Goal: Information Seeking & Learning: Learn about a topic

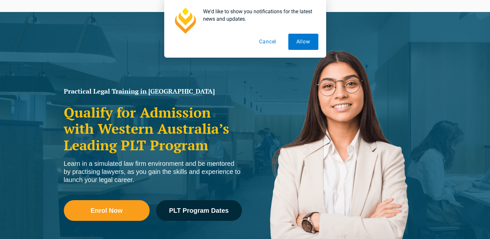
click at [273, 44] on button "Cancel" at bounding box center [267, 42] width 33 height 16
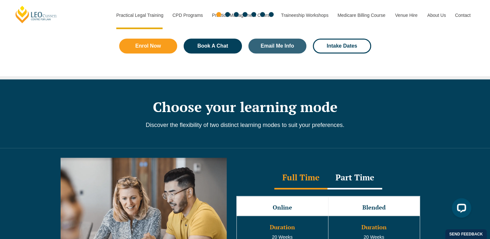
scroll to position [551, 0]
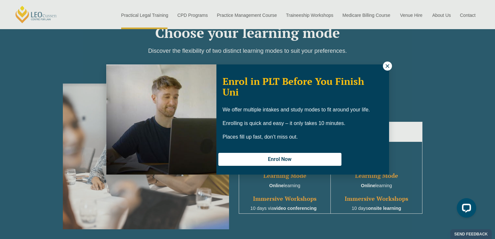
click at [391, 65] on button at bounding box center [387, 66] width 9 height 9
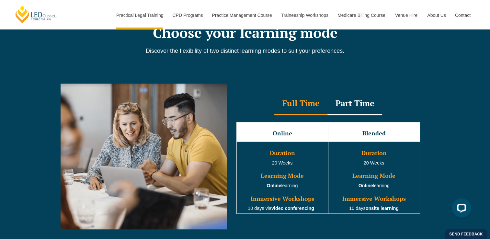
click at [359, 104] on div "Part Time" at bounding box center [355, 104] width 55 height 23
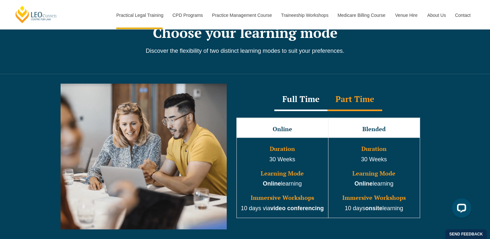
click at [315, 103] on div "Full Time" at bounding box center [300, 99] width 53 height 23
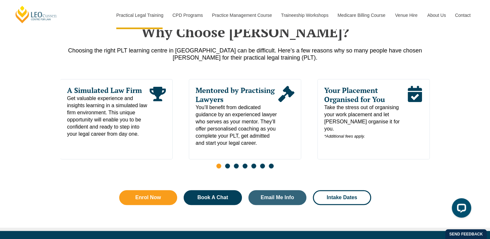
scroll to position [324, 0]
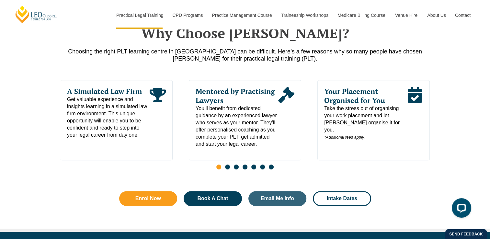
click at [229, 169] on span "Go to slide 2" at bounding box center [227, 167] width 5 height 5
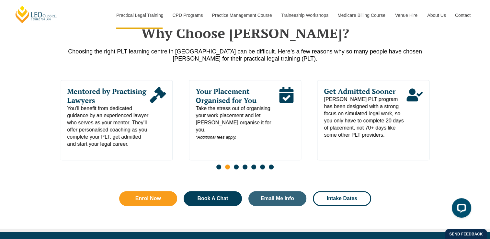
click at [235, 169] on span "Go to slide 3" at bounding box center [236, 167] width 5 height 5
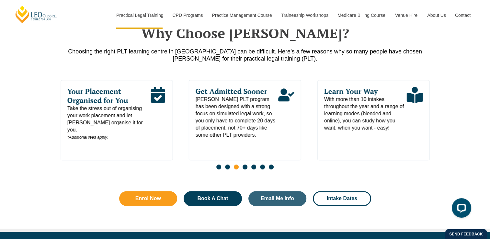
click at [245, 169] on span "Go to slide 4" at bounding box center [245, 167] width 5 height 5
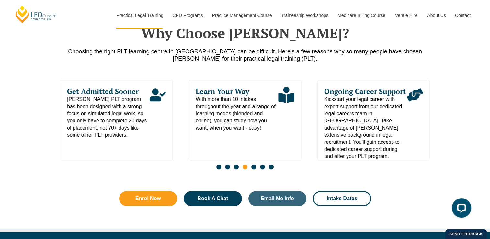
click at [257, 168] on div "Slides" at bounding box center [245, 167] width 369 height 7
click at [254, 169] on span "Go to slide 5" at bounding box center [253, 167] width 5 height 5
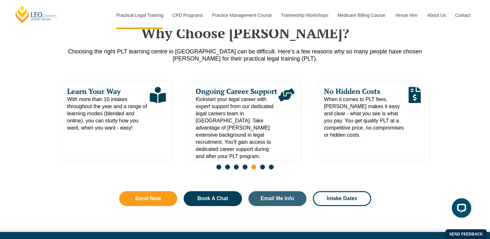
click at [263, 169] on span "Go to slide 6" at bounding box center [262, 167] width 5 height 5
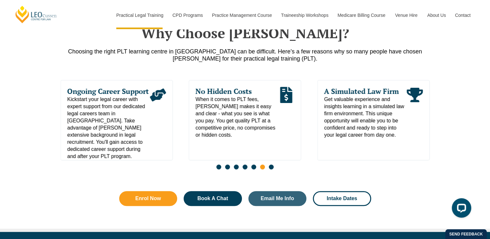
click at [271, 169] on span "Go to slide 7" at bounding box center [271, 167] width 5 height 5
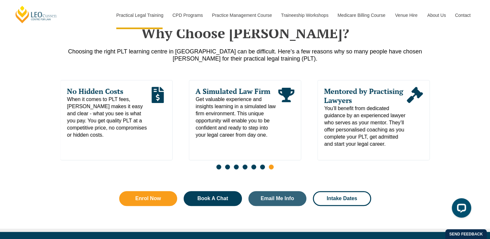
click at [271, 169] on span "Go to slide 7" at bounding box center [271, 167] width 5 height 5
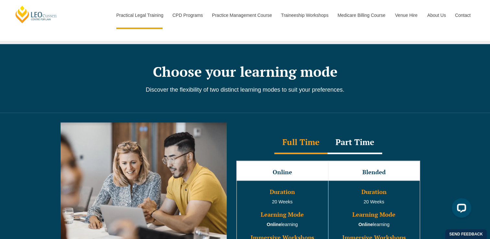
scroll to position [551, 0]
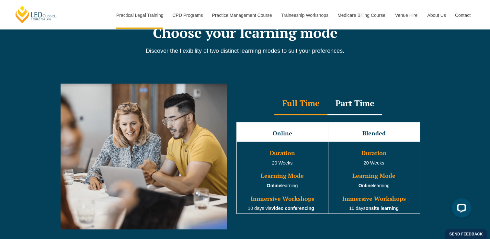
click at [348, 107] on div "Part Time" at bounding box center [355, 104] width 55 height 23
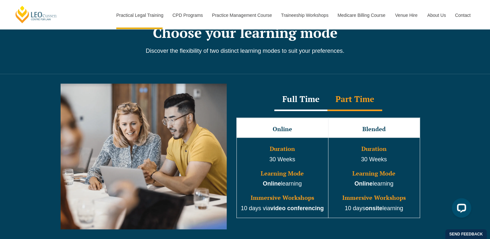
click at [301, 107] on div "Full Time" at bounding box center [300, 99] width 53 height 23
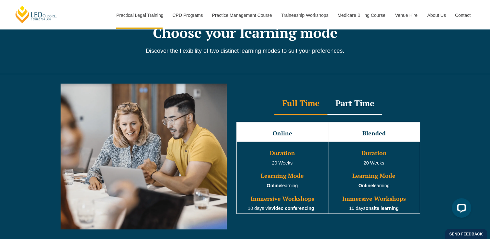
click at [360, 110] on div "Part Time" at bounding box center [355, 104] width 55 height 23
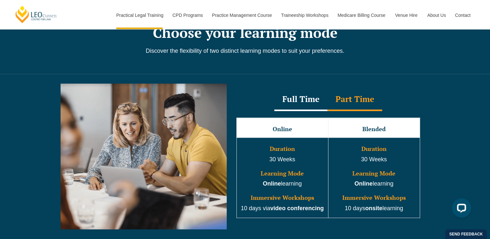
click at [291, 107] on div "Full Time" at bounding box center [300, 99] width 53 height 23
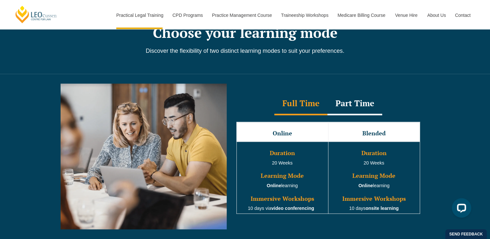
click at [375, 137] on h3 "Blended" at bounding box center [374, 133] width 90 height 6
copy h3 "Blended"
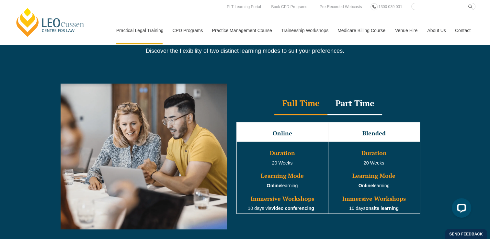
click at [463, 139] on div "Full Time Part Time Full Time Online Blended Duration 20 Weeks Learning Mode On…" at bounding box center [245, 161] width 490 height 175
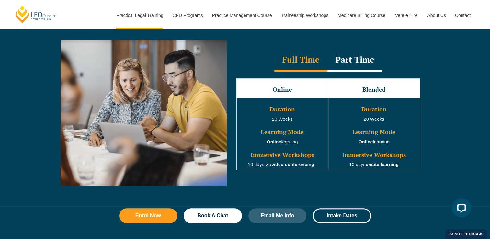
scroll to position [583, 0]
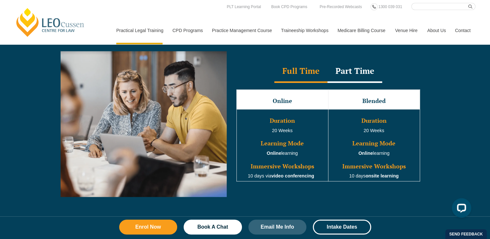
click at [347, 70] on div "Part Time" at bounding box center [355, 71] width 55 height 23
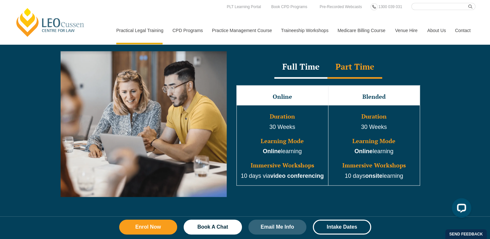
click at [293, 66] on div "Full Time" at bounding box center [300, 67] width 53 height 23
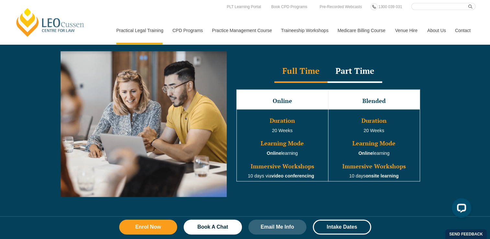
click at [469, 132] on div "Full Time Part Time Full Time Online Blended Duration 20 Weeks Learning Mode On…" at bounding box center [245, 128] width 490 height 175
click at [454, 145] on div "Full Time Part Time Full Time Online Blended Duration 20 Weeks Learning Mode On…" at bounding box center [245, 128] width 490 height 175
drag, startPoint x: 231, startPoint y: 62, endPoint x: 415, endPoint y: 185, distance: 220.8
click at [415, 185] on div "Full Time Part Time Full Time Online Blended Duration 20 Weeks Learning Mode On…" at bounding box center [328, 124] width 197 height 128
copy div "Full Time Part Time Full Time"
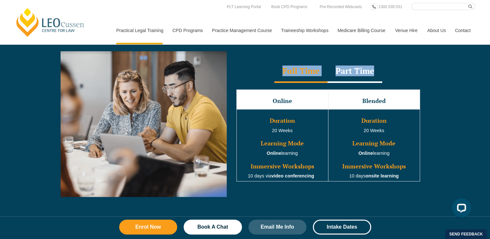
click at [429, 75] on div "Full Time Part Time Full Time Online Blended Duration 20 Weeks Learning Mode On…" at bounding box center [328, 124] width 203 height 146
click at [462, 75] on div "Full Time Part Time Full Time Online Blended Duration 20 Weeks Learning Mode On…" at bounding box center [245, 128] width 490 height 175
click at [291, 148] on td "Duration 20 Weeks Learning Mode Online learning Immersive Workshops 10 days via…" at bounding box center [283, 145] width 92 height 72
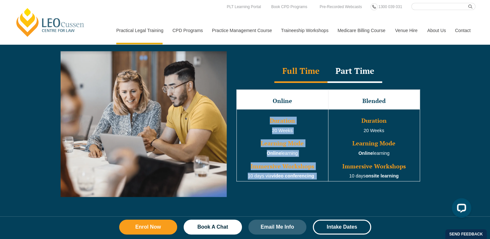
drag, startPoint x: 271, startPoint y: 122, endPoint x: 319, endPoint y: 177, distance: 73.2
click at [319, 177] on td "Duration 20 Weeks Learning Mode Online learning Immersive Workshops 10 days via…" at bounding box center [283, 145] width 92 height 72
copy td "Duration 20 Weeks Learning Mode Online learning Immersive Workshops 10 days via…"
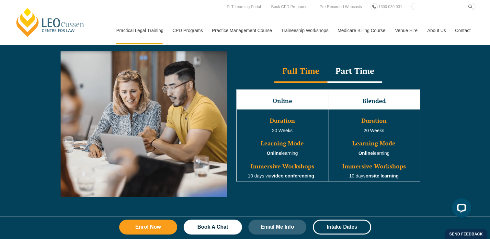
click at [434, 65] on div "Full Time Part Time Full Time Online Blended Duration 20 Weeks Learning Mode On…" at bounding box center [245, 128] width 490 height 175
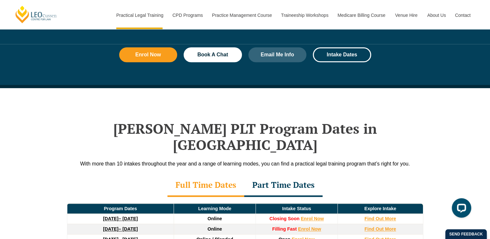
scroll to position [810, 0]
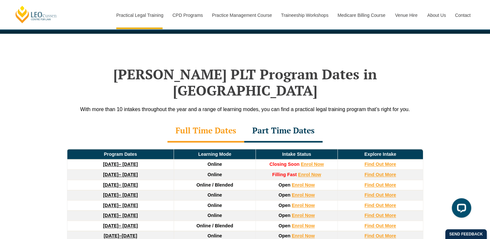
click at [290, 120] on div "Part Time Dates" at bounding box center [283, 131] width 78 height 23
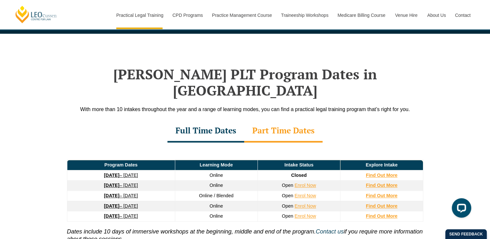
click at [186, 120] on div "Full Time Dates" at bounding box center [206, 131] width 77 height 23
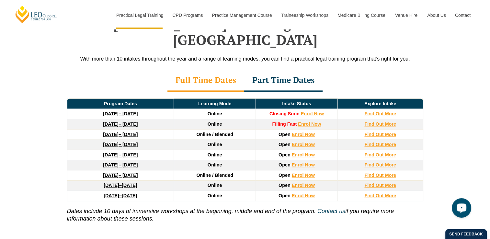
scroll to position [875, 0]
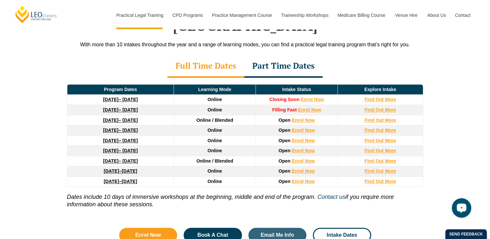
click at [277, 55] on div "Part Time Dates" at bounding box center [283, 66] width 78 height 23
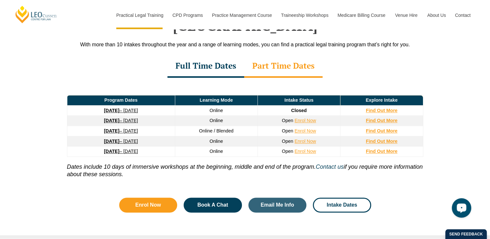
click at [192, 55] on div "Full Time Dates" at bounding box center [206, 66] width 77 height 23
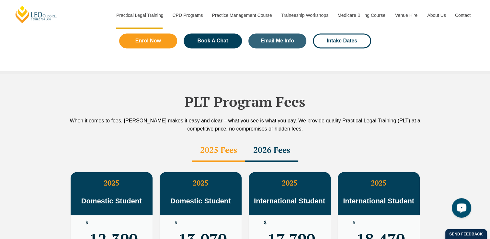
scroll to position [1102, 0]
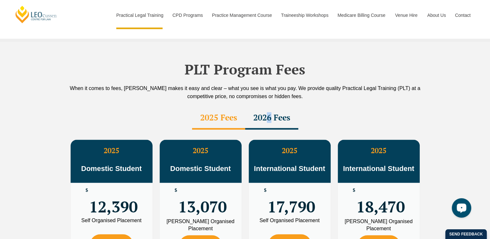
click at [267, 107] on div "2026 Fees" at bounding box center [271, 118] width 53 height 23
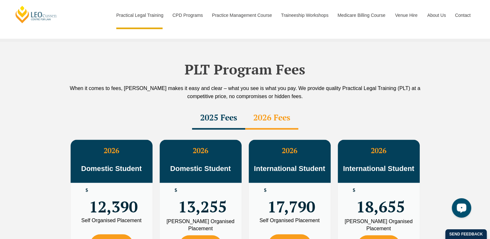
drag, startPoint x: 267, startPoint y: 99, endPoint x: 354, endPoint y: 100, distance: 86.9
click at [354, 107] on div "2025 Fees 2026 Fees" at bounding box center [245, 118] width 369 height 23
click at [268, 112] on div "2026 Fees" at bounding box center [271, 118] width 53 height 23
click at [219, 108] on div "2025 Fees" at bounding box center [218, 118] width 53 height 23
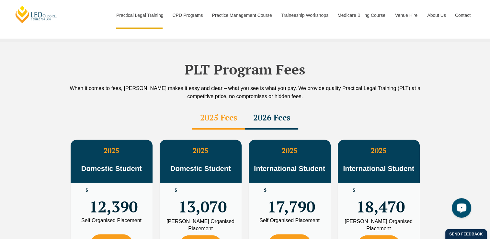
click at [368, 61] on h2 "PLT Program Fees" at bounding box center [245, 69] width 369 height 16
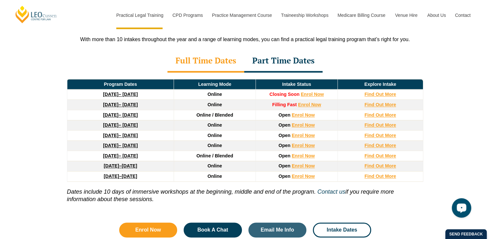
scroll to position [842, 0]
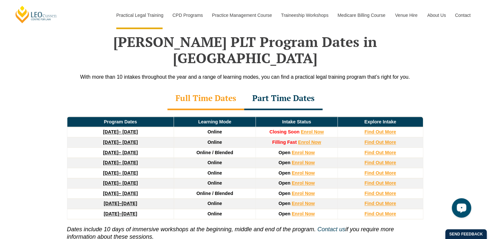
click at [310, 93] on div "Part Time Dates" at bounding box center [283, 98] width 78 height 23
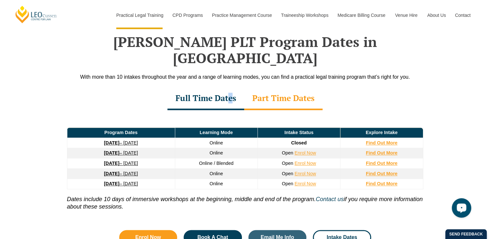
click at [230, 87] on div "Full Time Dates" at bounding box center [206, 98] width 77 height 23
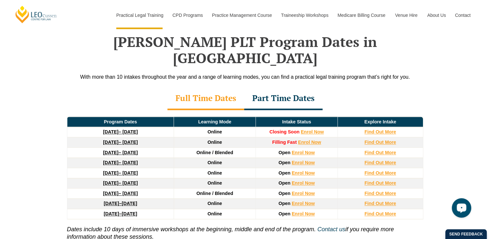
click at [432, 154] on div "Leo Cussen’s PLT Program Dates in Western Australia With more than 10 intakes t…" at bounding box center [245, 151] width 490 height 300
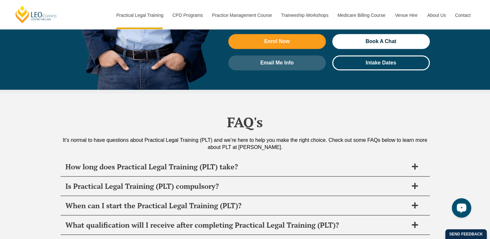
scroll to position [3013, 0]
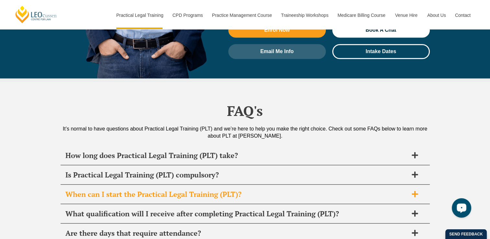
click at [418, 191] on icon at bounding box center [415, 194] width 7 height 7
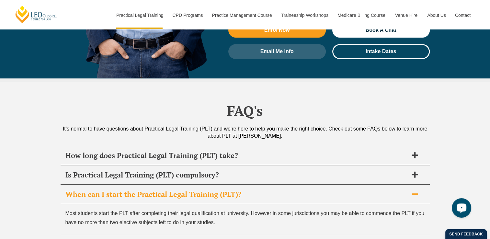
scroll to position [3046, 0]
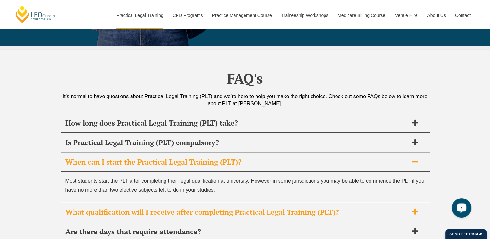
click at [414, 209] on icon at bounding box center [415, 212] width 6 height 6
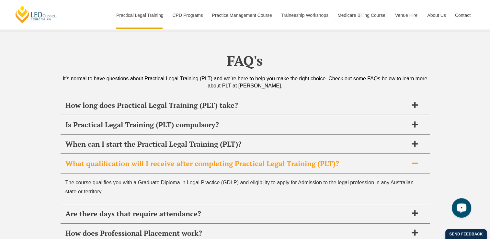
scroll to position [3078, 0]
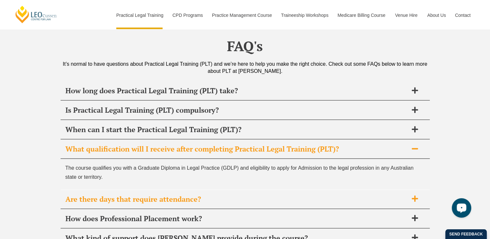
click at [399, 195] on h2 "Are there days that require attendance?" at bounding box center [236, 199] width 343 height 9
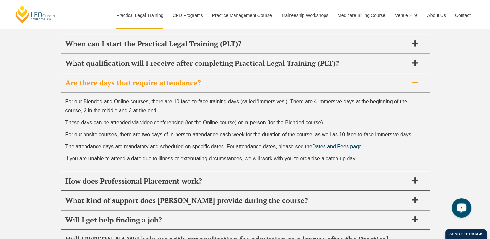
scroll to position [3208, 0]
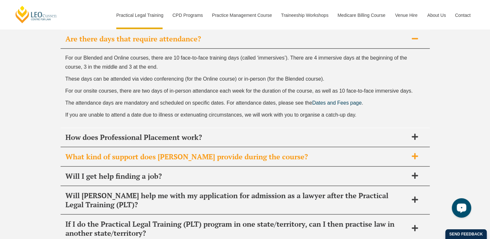
click at [303, 152] on h2 "What kind of support does Leo Cussen provide during the course?" at bounding box center [236, 156] width 343 height 9
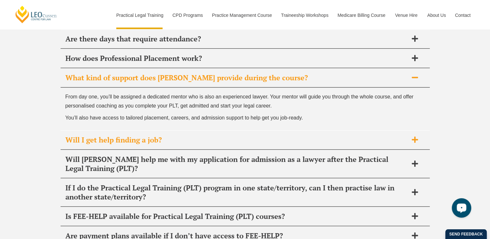
click at [399, 135] on h2 "Will I get help finding a job?" at bounding box center [236, 139] width 343 height 9
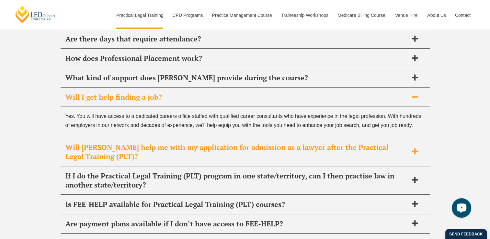
click at [358, 143] on h2 "Will Leo Cussen help me with my application for admission as a lawyer after the…" at bounding box center [236, 152] width 343 height 18
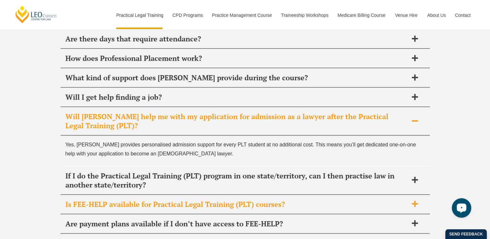
scroll to position [3240, 0]
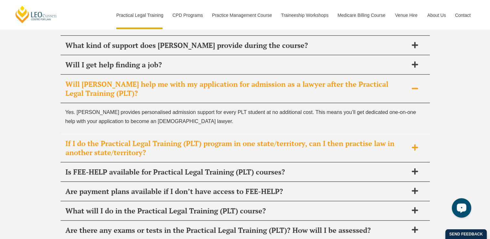
click at [340, 139] on h2 "If I do the Practical Legal Training (PLT) program in one state/territory, can …" at bounding box center [236, 148] width 343 height 18
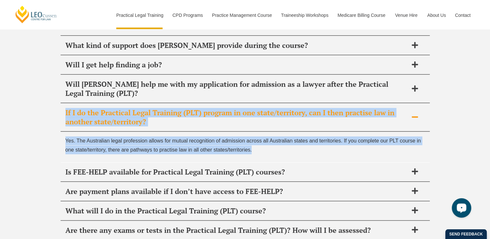
drag, startPoint x: 59, startPoint y: 83, endPoint x: 261, endPoint y: 121, distance: 205.7
click at [261, 121] on div "FAQ's It’s normal to have questions about Practical Legal Training (PLT) and we…" at bounding box center [245, 114] width 490 height 518
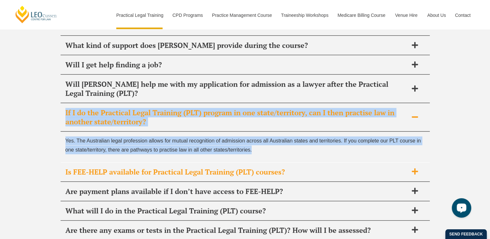
copy div "If I do the Practical Legal Training (PLT) program in one state/territory, can …"
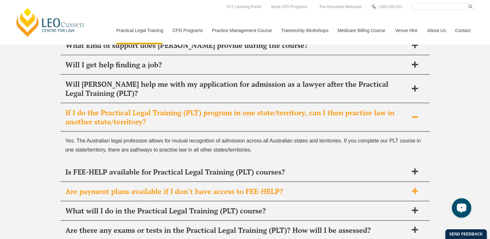
click at [420, 187] on span at bounding box center [415, 191] width 14 height 8
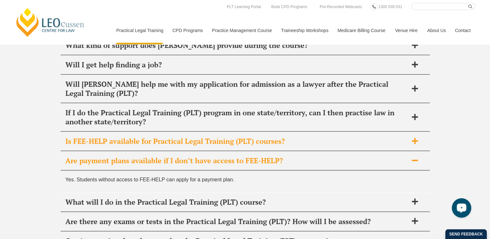
click at [373, 137] on h2 "Is FEE-HELP available for Practical Legal Training (PLT) courses?" at bounding box center [236, 141] width 343 height 9
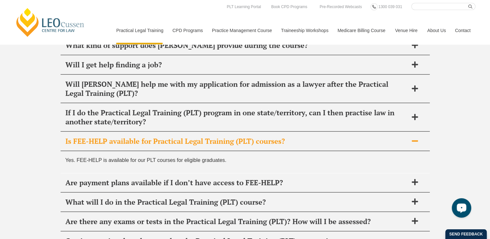
click at [373, 137] on h2 "Is FEE-HELP available for Practical Legal Training (PLT) courses?" at bounding box center [236, 141] width 343 height 9
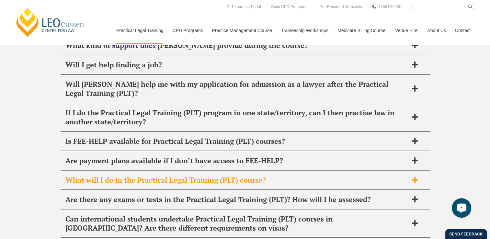
click at [279, 176] on h2 "What will I do in the Practical Legal Training (PLT) course?" at bounding box center [236, 180] width 343 height 9
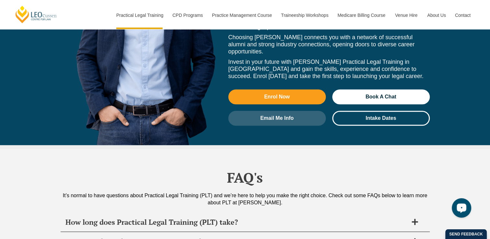
scroll to position [3028, 0]
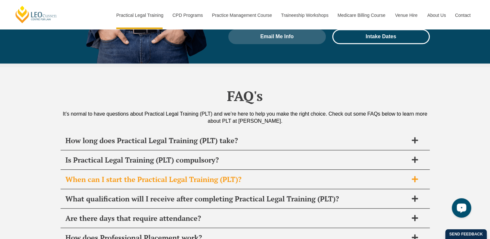
click at [234, 175] on h2 "When can I start the Practical Legal Training (PLT)?" at bounding box center [236, 179] width 343 height 9
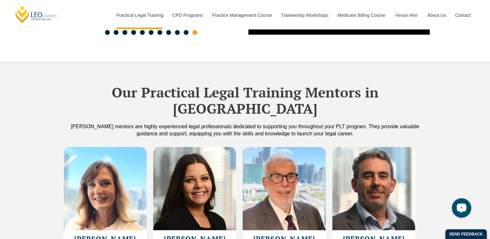
scroll to position [1603, 0]
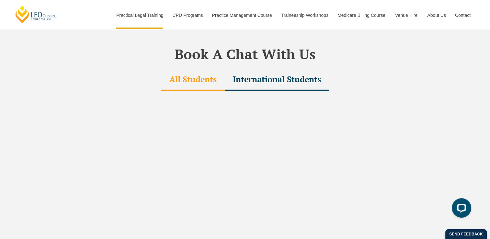
scroll to position [1909, 0]
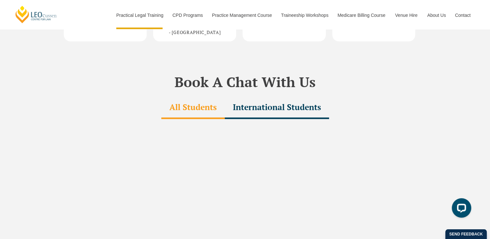
click at [276, 97] on div "International Students" at bounding box center [277, 108] width 104 height 23
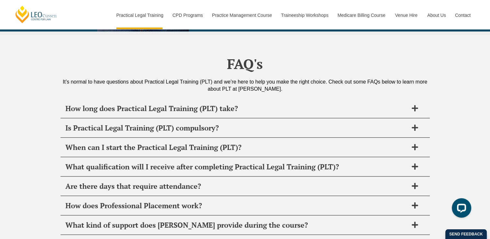
scroll to position [3076, 0]
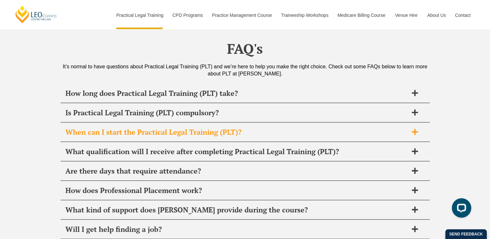
click at [364, 128] on h2 "When can I start the Practical Legal Training (PLT)?" at bounding box center [236, 132] width 343 height 9
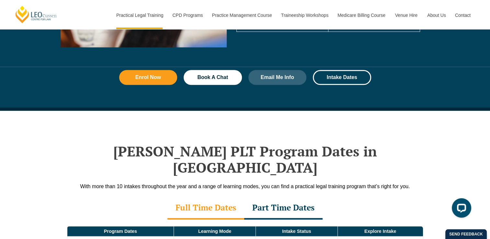
scroll to position [840, 0]
